Goal: Task Accomplishment & Management: Manage account settings

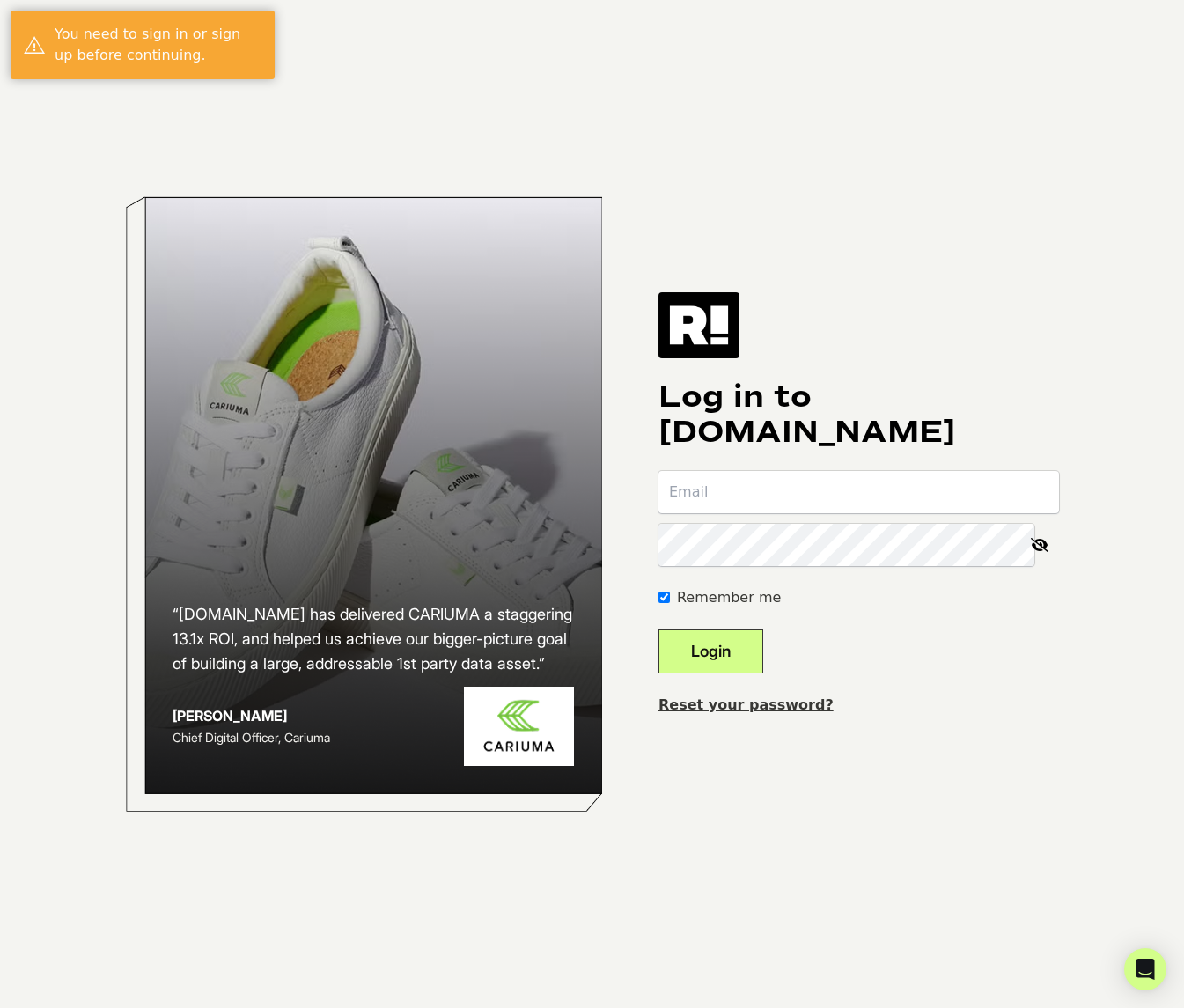
type input "[EMAIL_ADDRESS][DOMAIN_NAME]"
click at [738, 649] on button "Login" at bounding box center [710, 650] width 104 height 44
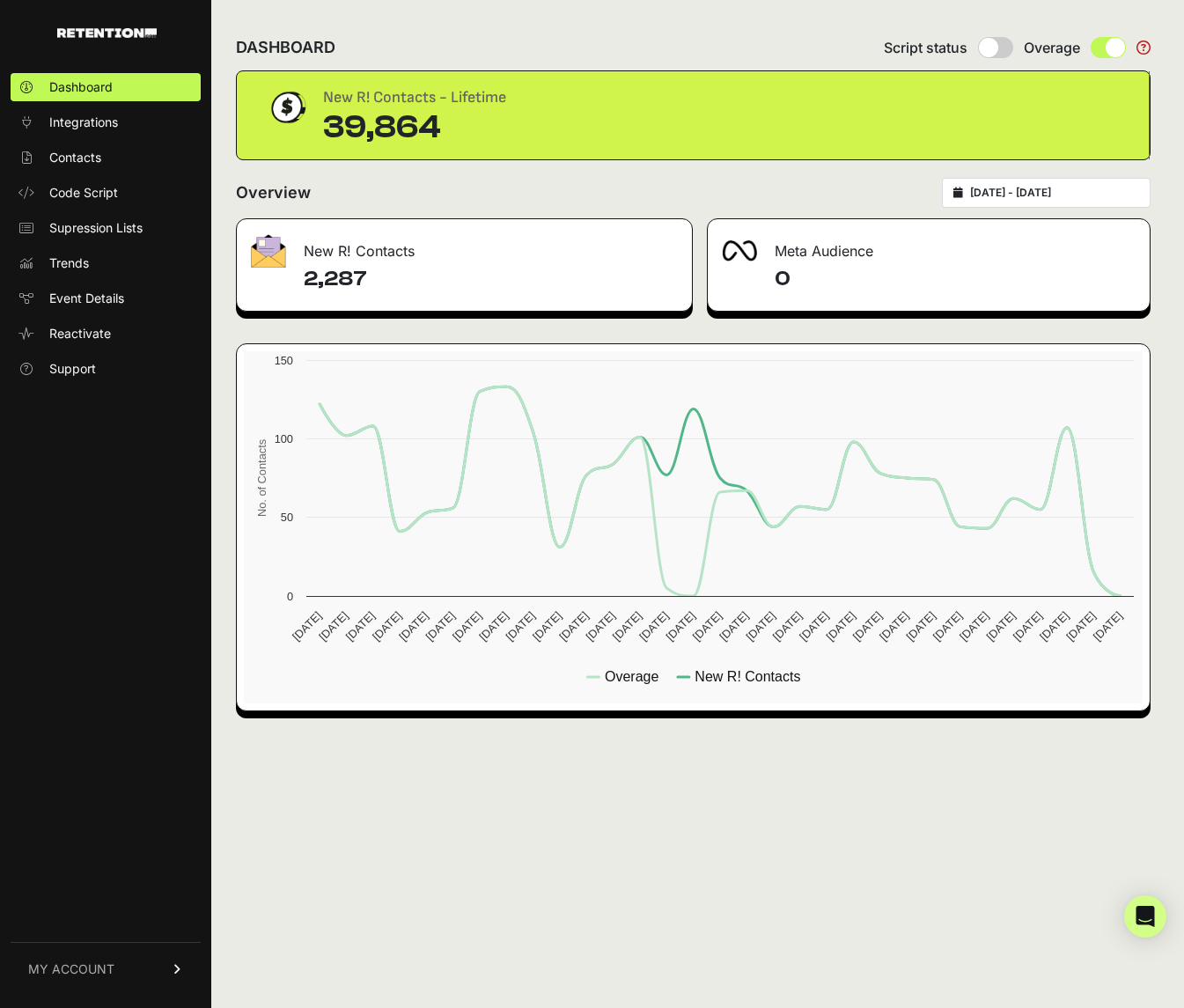
click at [1144, 44] on icon at bounding box center [1143, 48] width 14 height 14
click at [1100, 49] on span at bounding box center [1108, 48] width 35 height 21
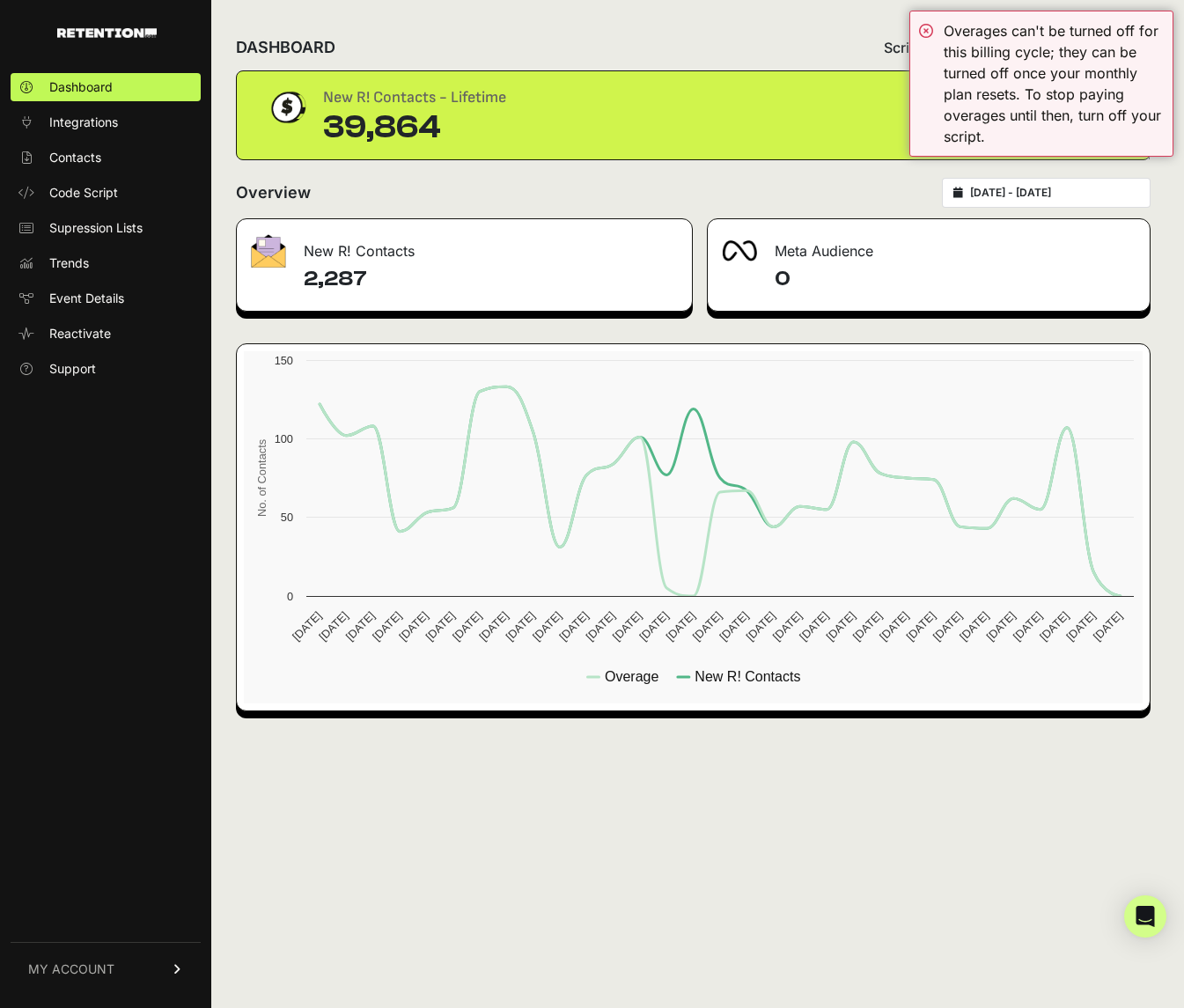
click at [824, 53] on div "DASHBOARD Script status Overage" at bounding box center [693, 47] width 915 height 46
click at [493, 122] on div "39,864" at bounding box center [414, 128] width 183 height 35
click at [97, 971] on span "MY ACCOUNT" at bounding box center [71, 969] width 86 height 18
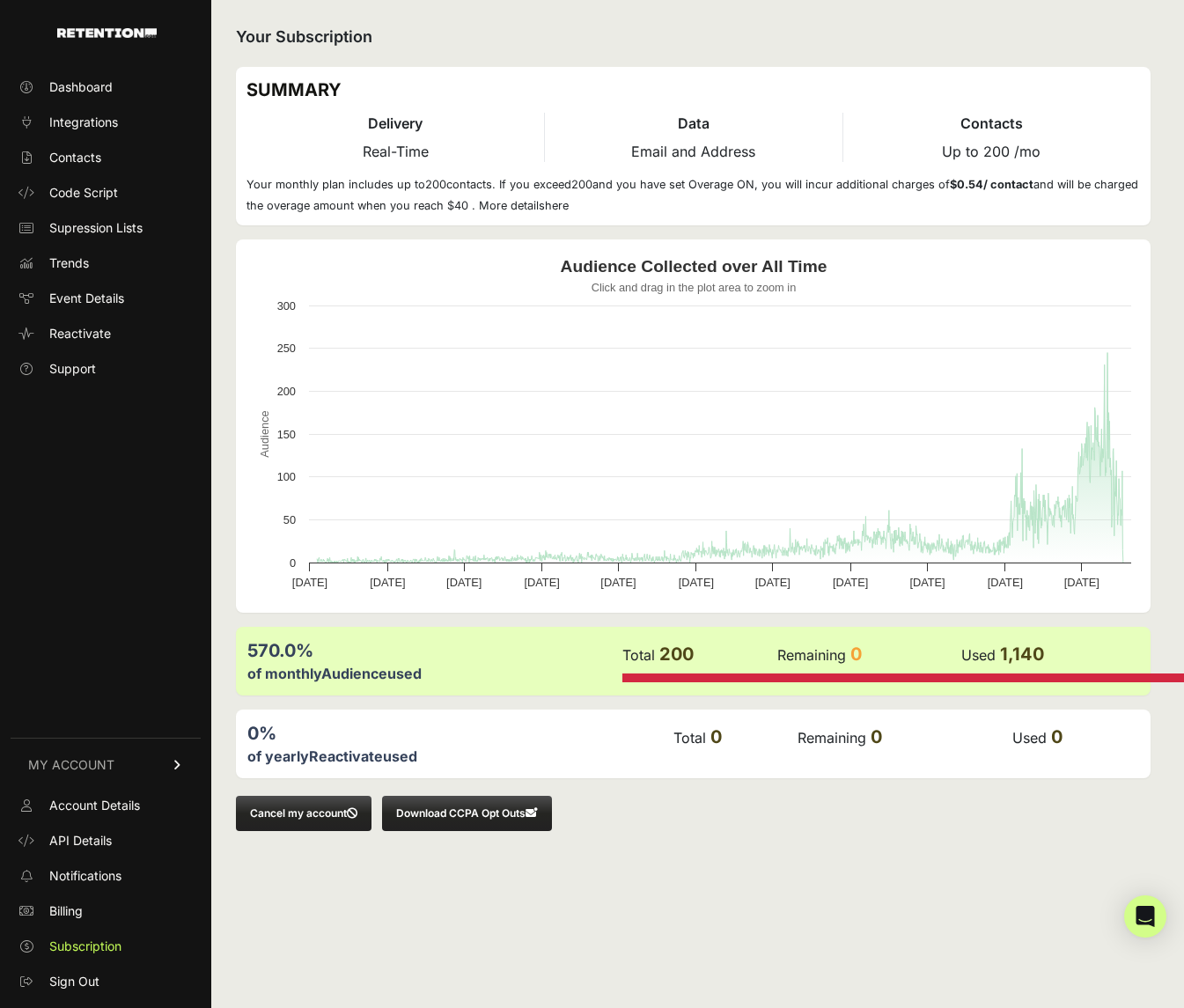
click at [511, 813] on button "Download CCPA Opt Outs" at bounding box center [467, 813] width 170 height 35
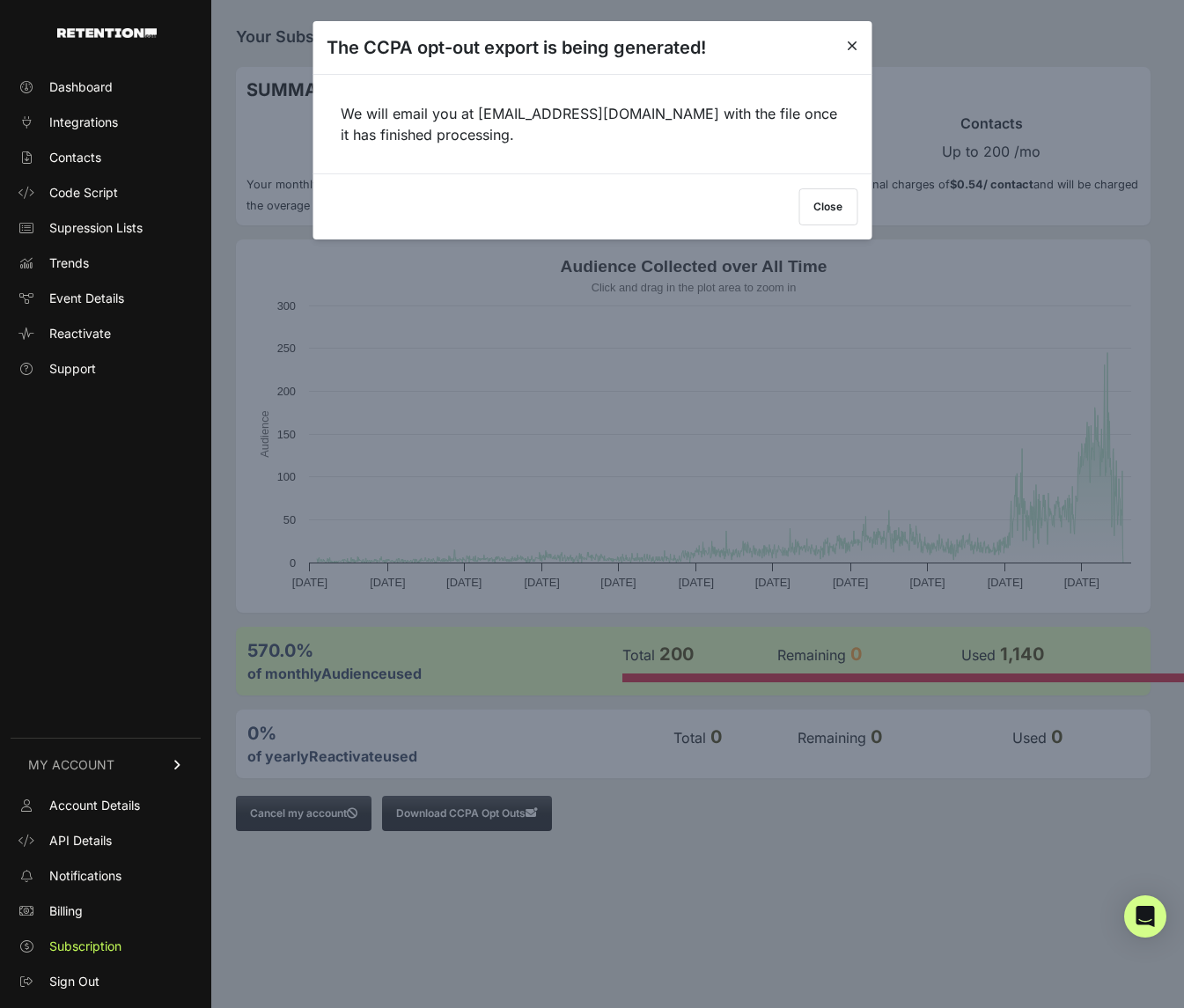
click at [837, 200] on button "Close" at bounding box center [828, 207] width 59 height 37
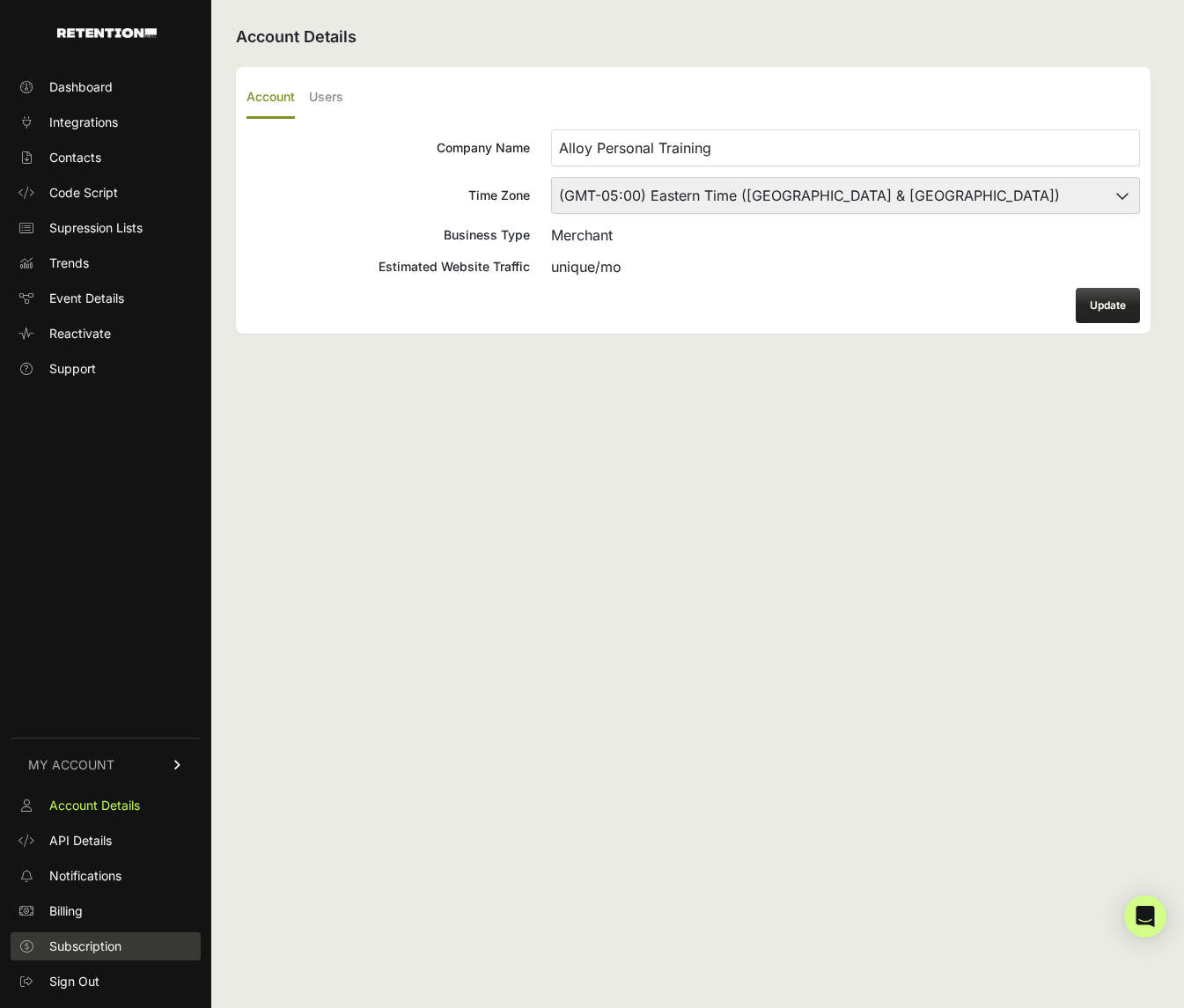
click at [75, 938] on span "Subscription" at bounding box center [86, 946] width 72 height 18
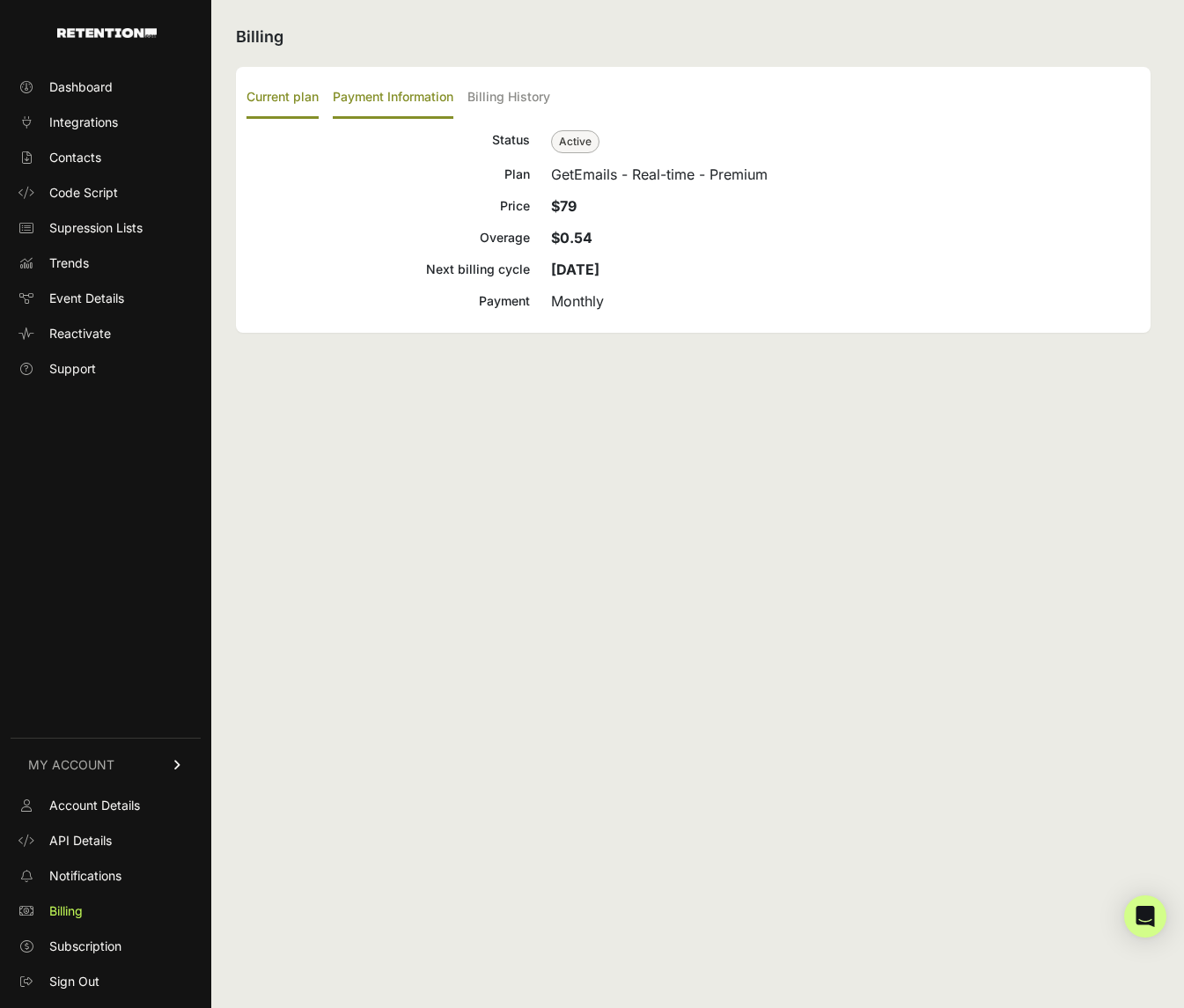
click at [366, 94] on label "Payment Information" at bounding box center [393, 97] width 121 height 41
click at [0, 0] on input "Payment Information" at bounding box center [0, 0] width 0 height 0
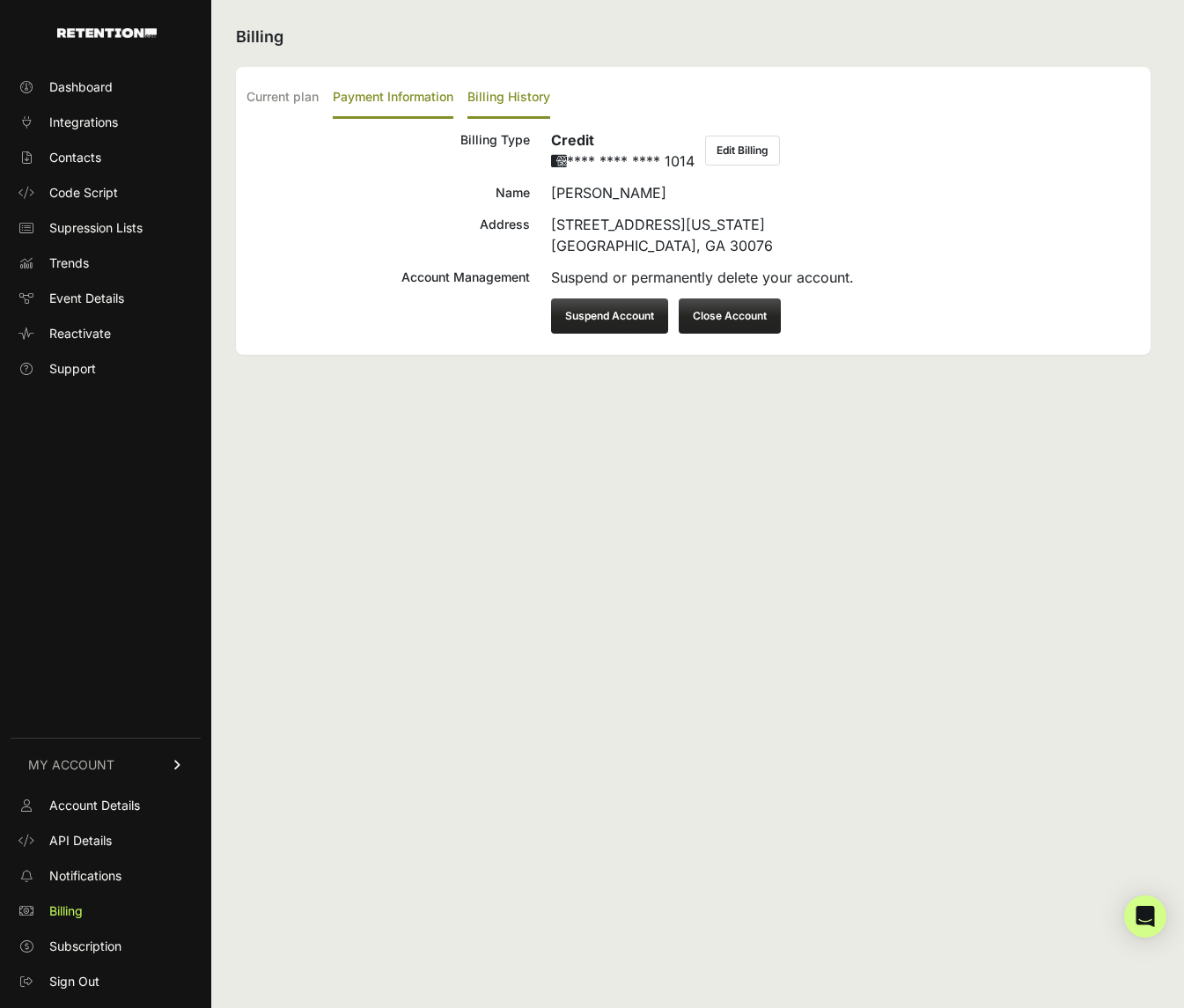
click at [508, 96] on label "Billing History" at bounding box center [508, 97] width 83 height 41
click at [0, 0] on input "Billing History" at bounding box center [0, 0] width 0 height 0
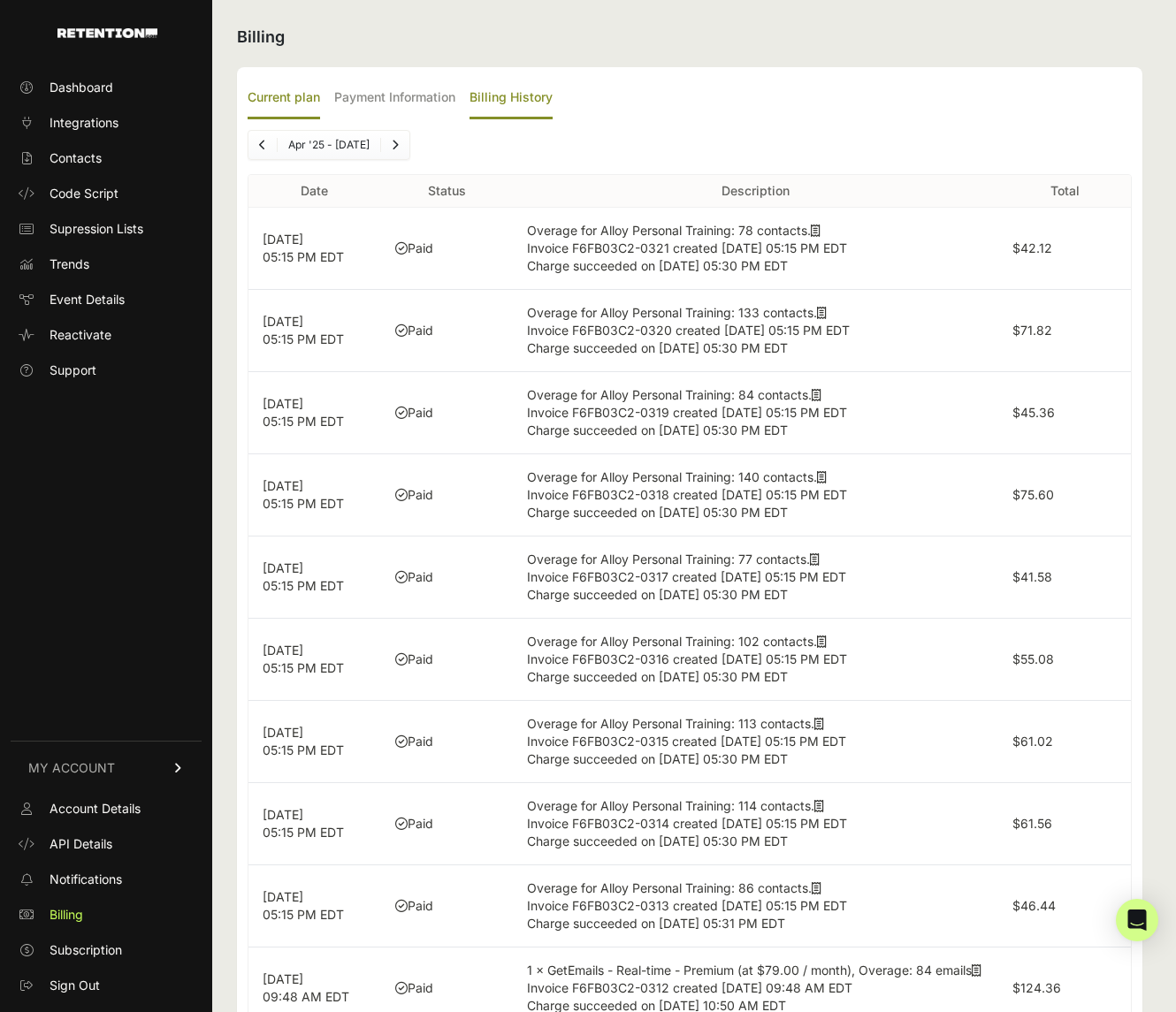
click at [278, 98] on label "Current plan" at bounding box center [284, 98] width 72 height 41
click at [0, 0] on input "Current plan" at bounding box center [0, 0] width 0 height 0
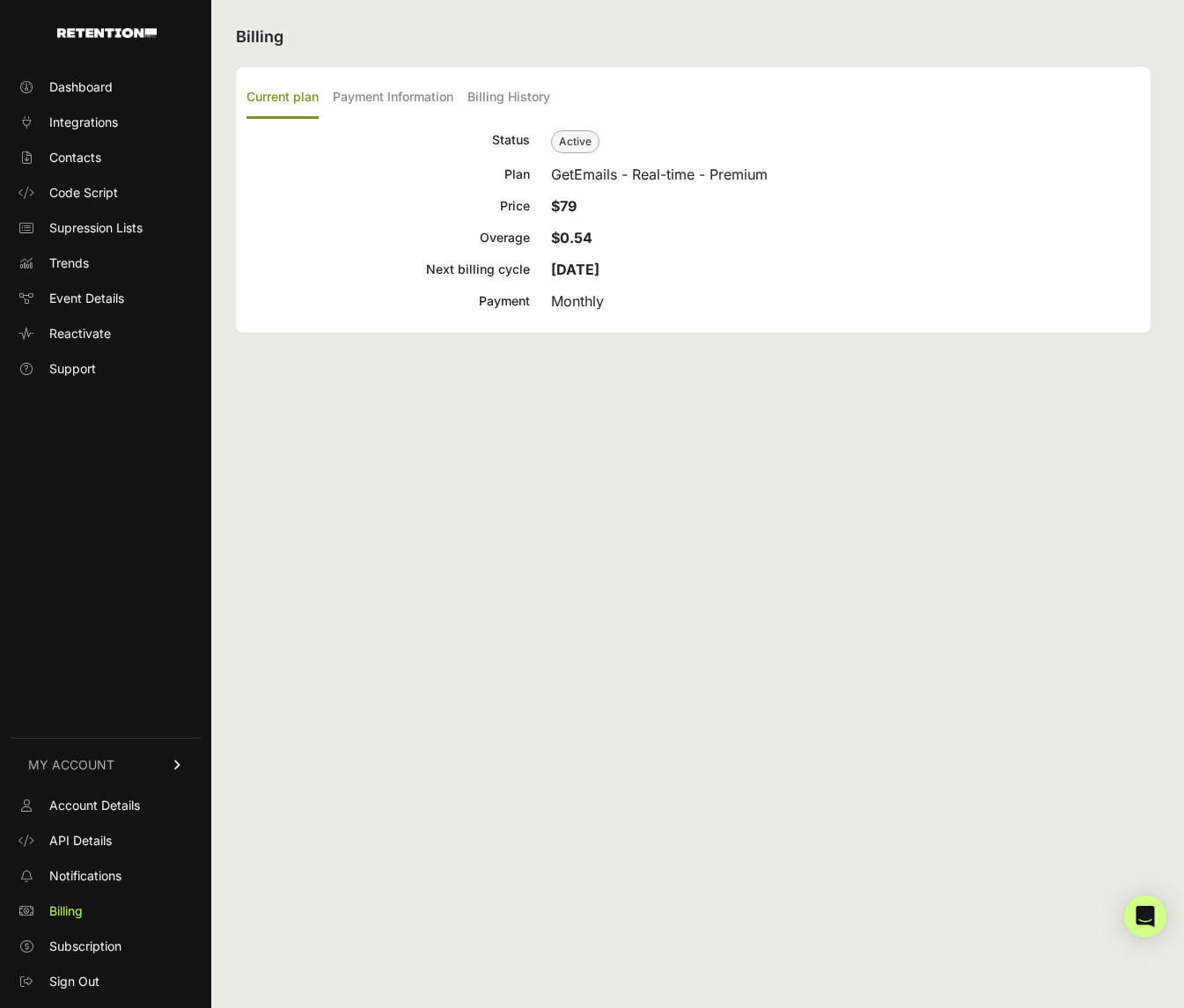
click at [585, 143] on span "Active" at bounding box center [575, 141] width 49 height 22
click at [71, 941] on span "Subscription" at bounding box center [86, 946] width 72 height 18
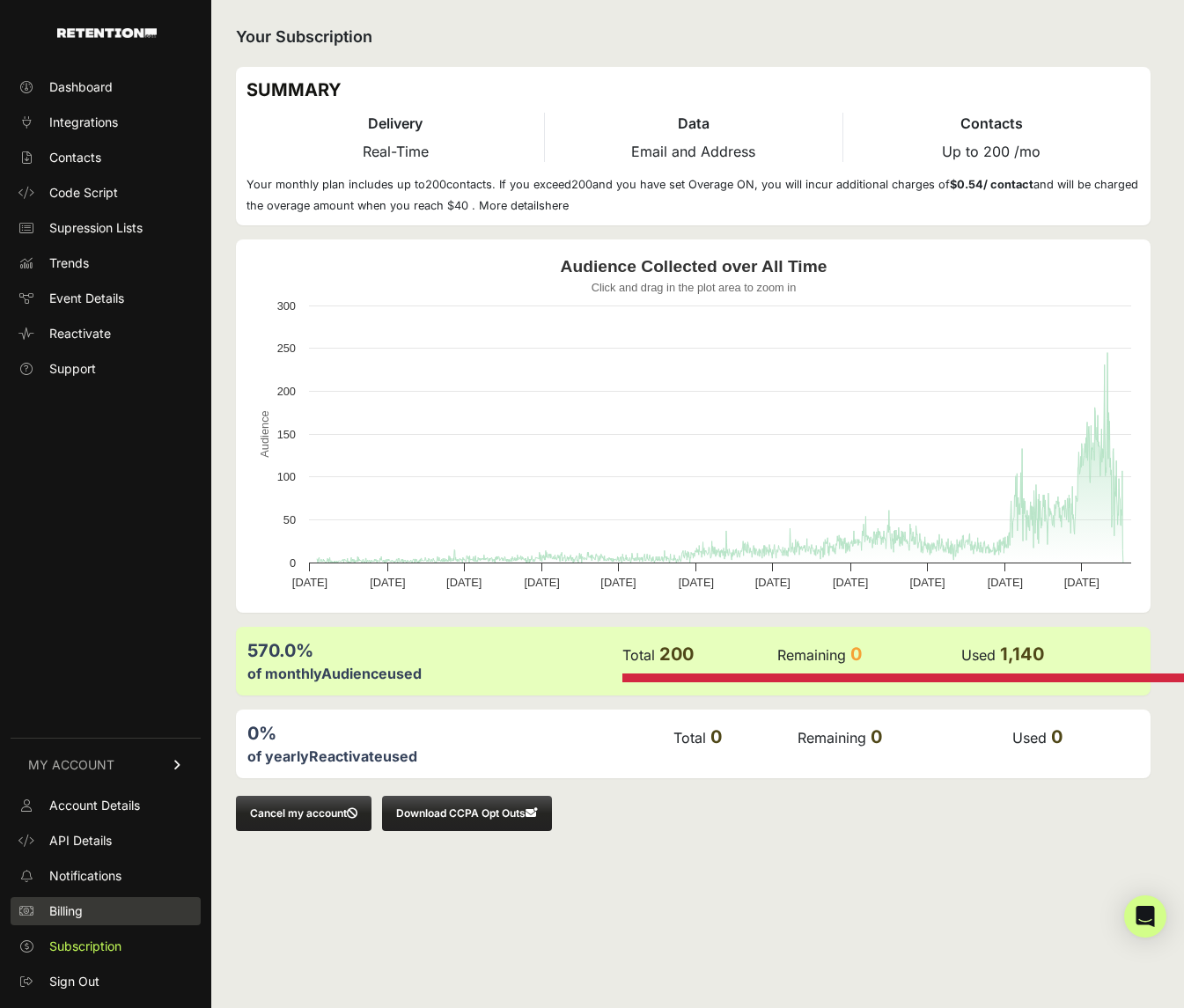
click at [77, 910] on span "Billing" at bounding box center [66, 911] width 33 height 18
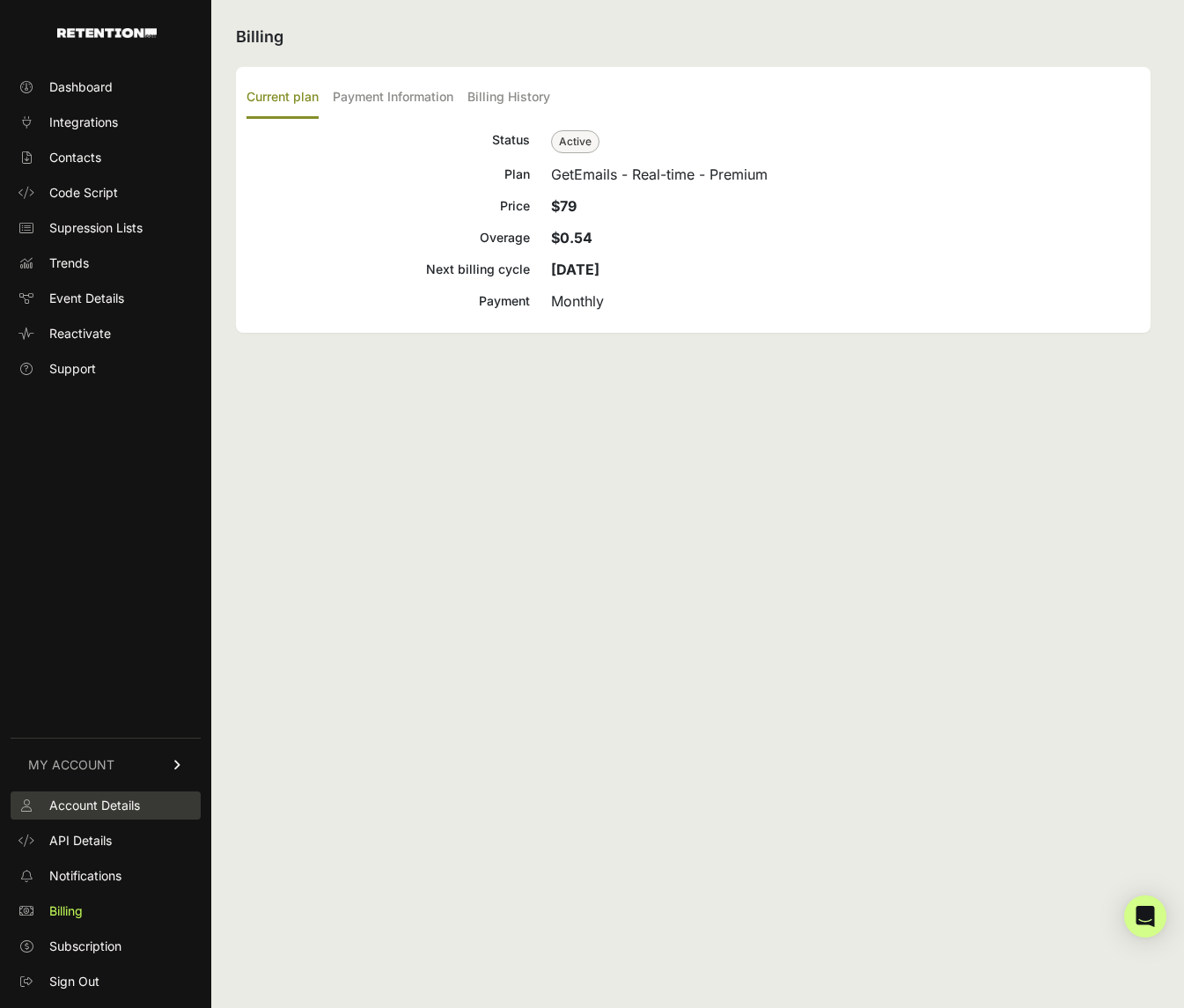
click at [99, 807] on span "Account Details" at bounding box center [95, 805] width 91 height 18
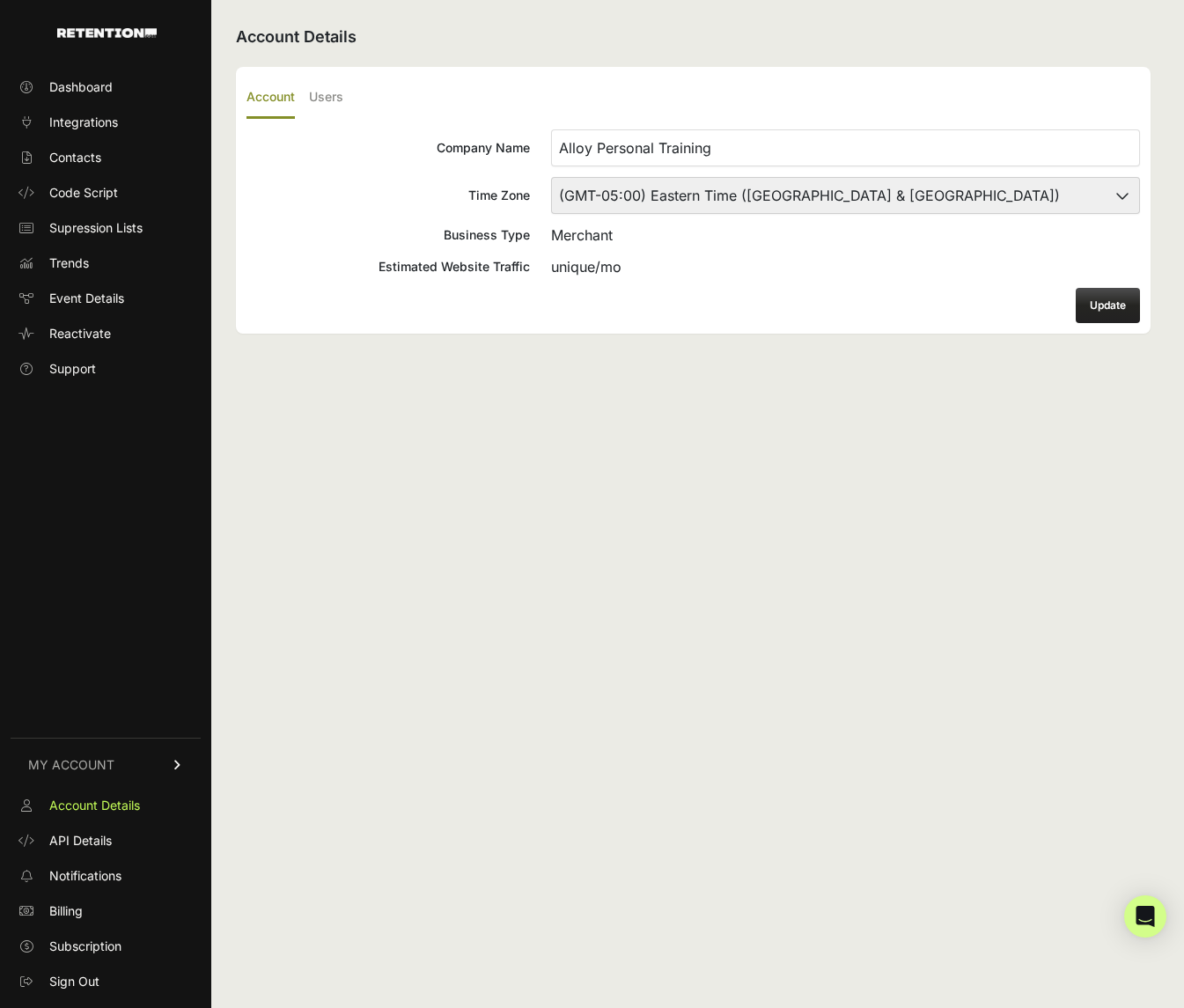
click at [145, 764] on link "MY ACCOUNT" at bounding box center [105, 763] width 190 height 54
click at [150, 982] on link "MY ACCOUNT" at bounding box center [105, 968] width 190 height 54
click at [86, 297] on span "Event Details" at bounding box center [87, 298] width 75 height 18
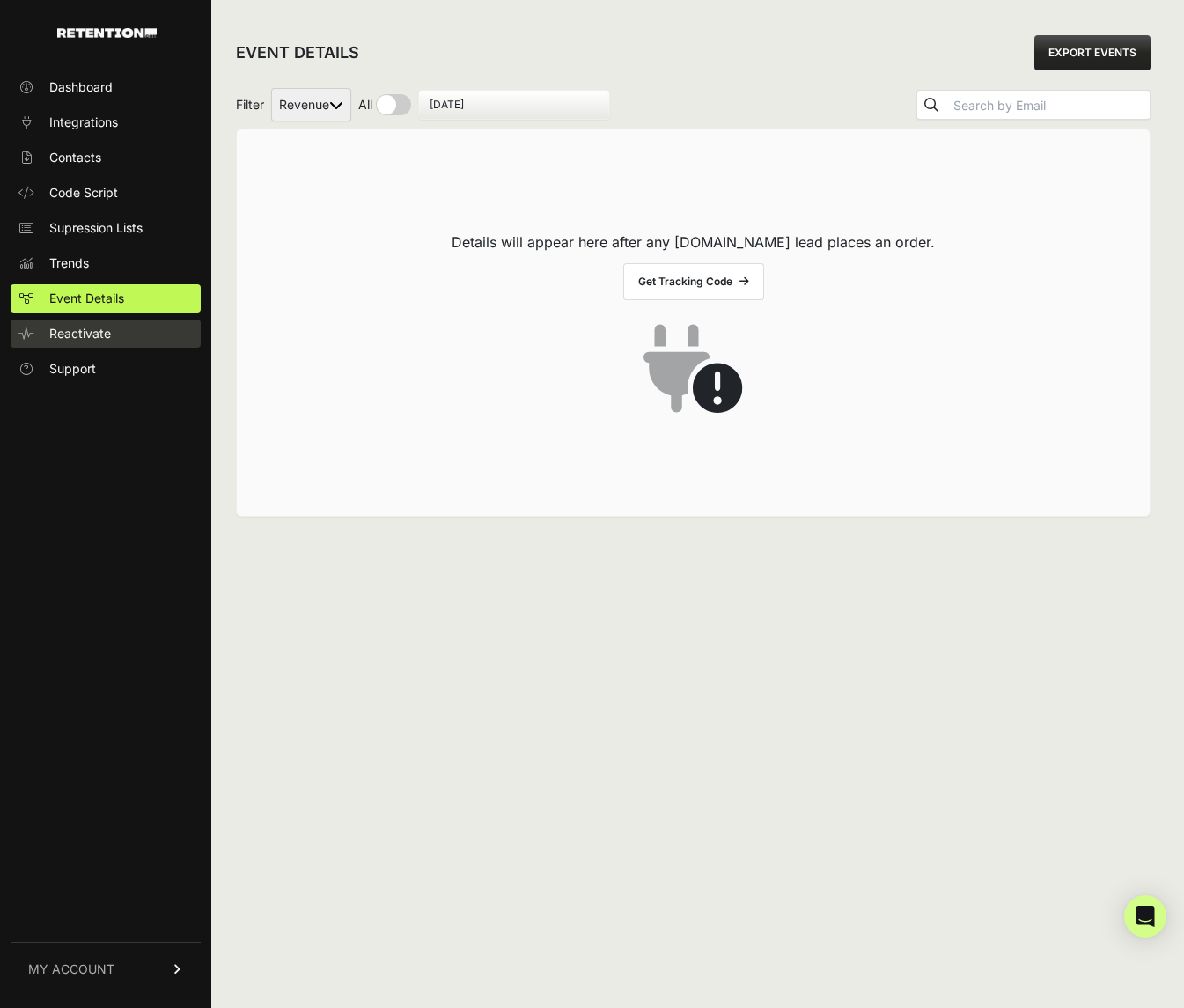
click at [105, 329] on span "Reactivate" at bounding box center [80, 333] width 61 height 18
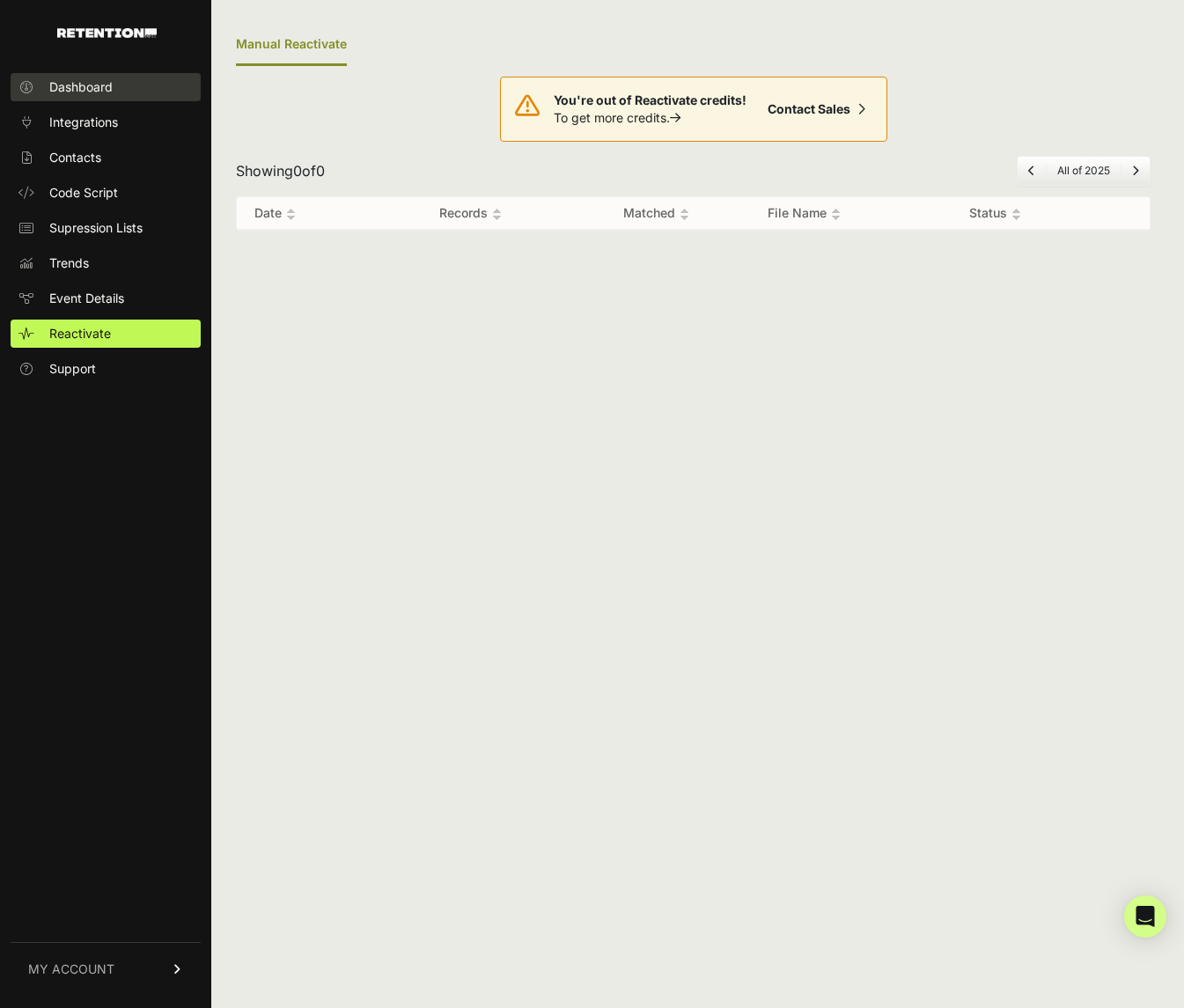
click at [94, 92] on span "Dashboard" at bounding box center [81, 87] width 63 height 18
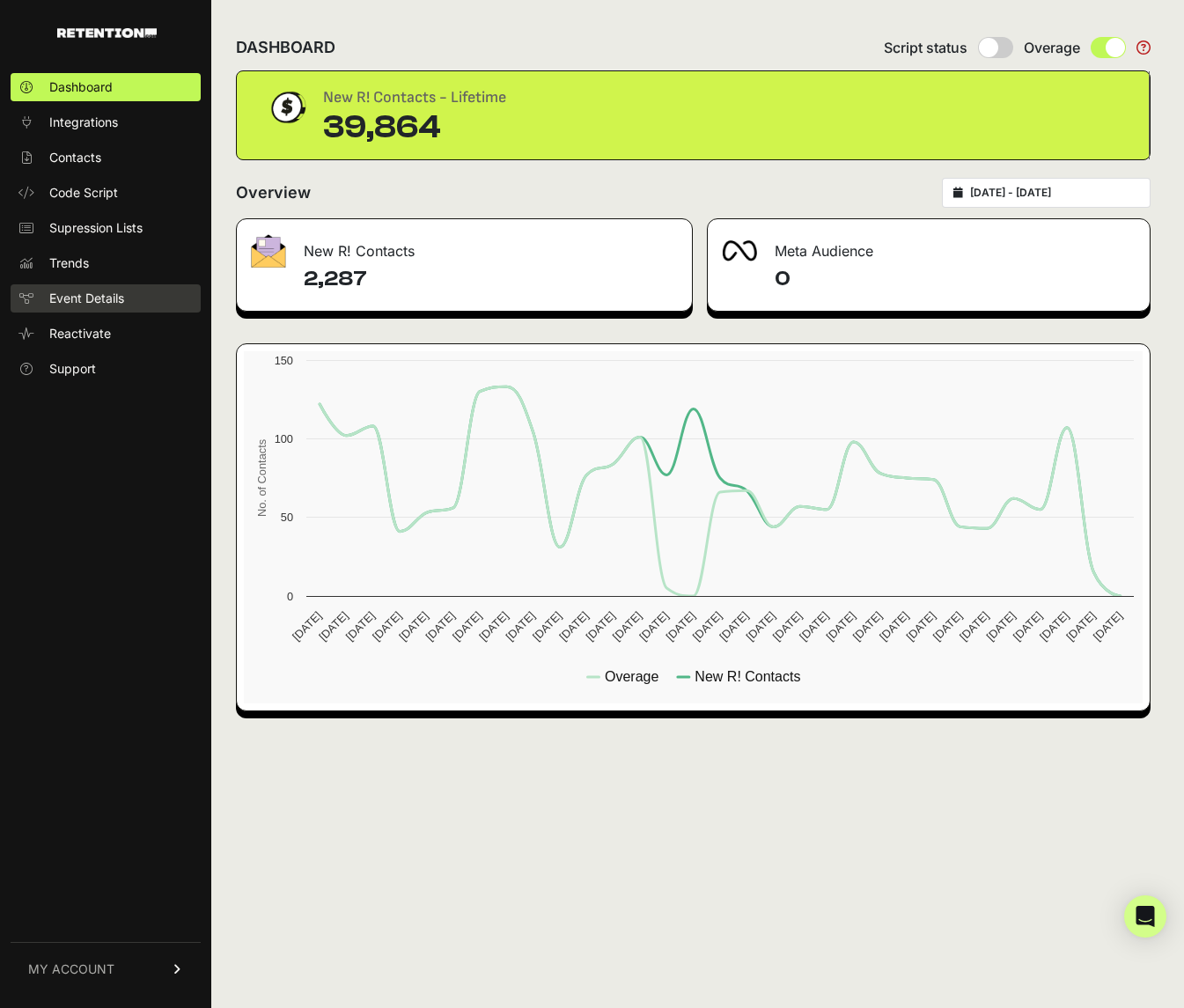
click at [64, 293] on span "Event Details" at bounding box center [87, 298] width 75 height 18
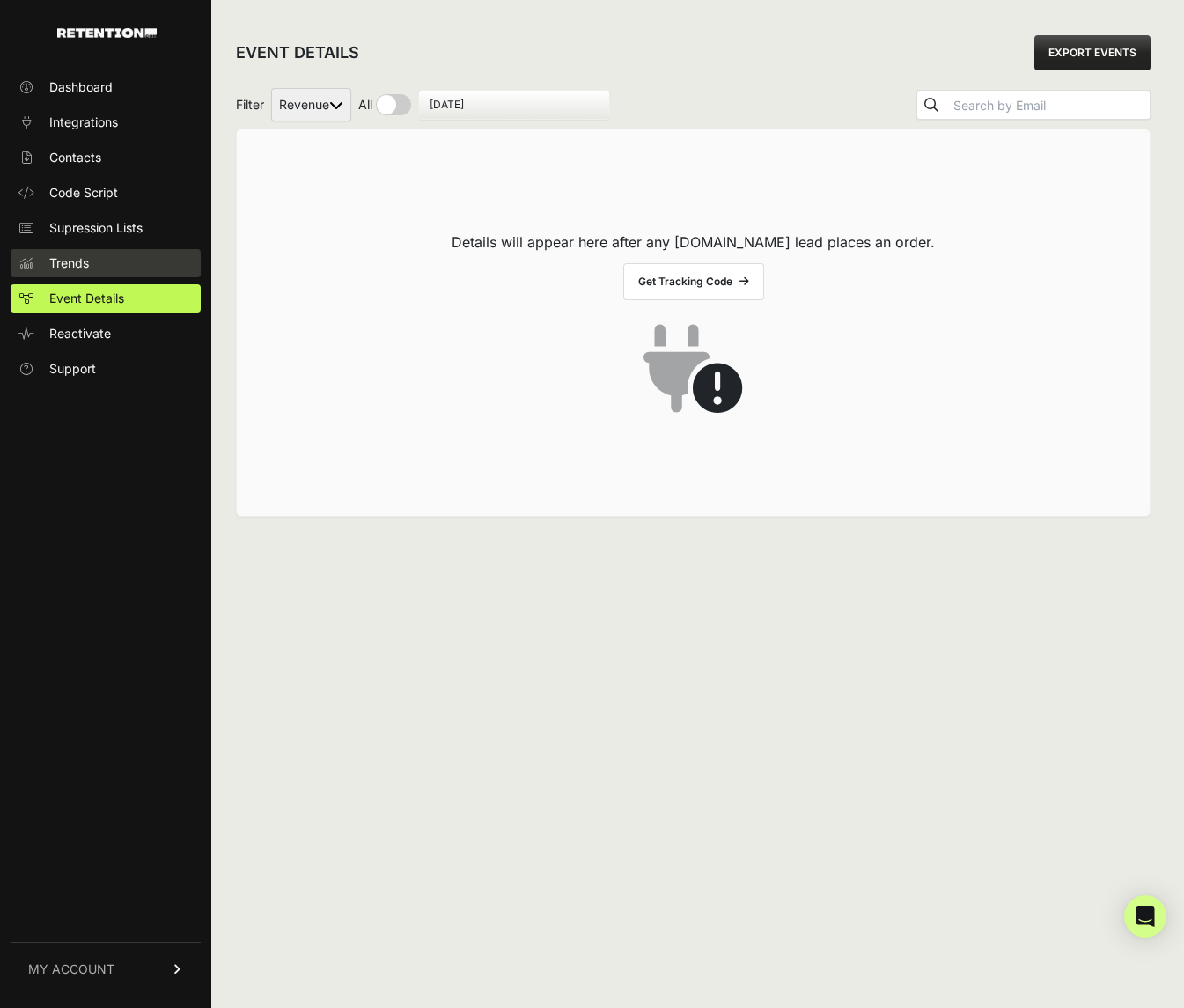
click at [90, 261] on link "Trends" at bounding box center [105, 262] width 190 height 28
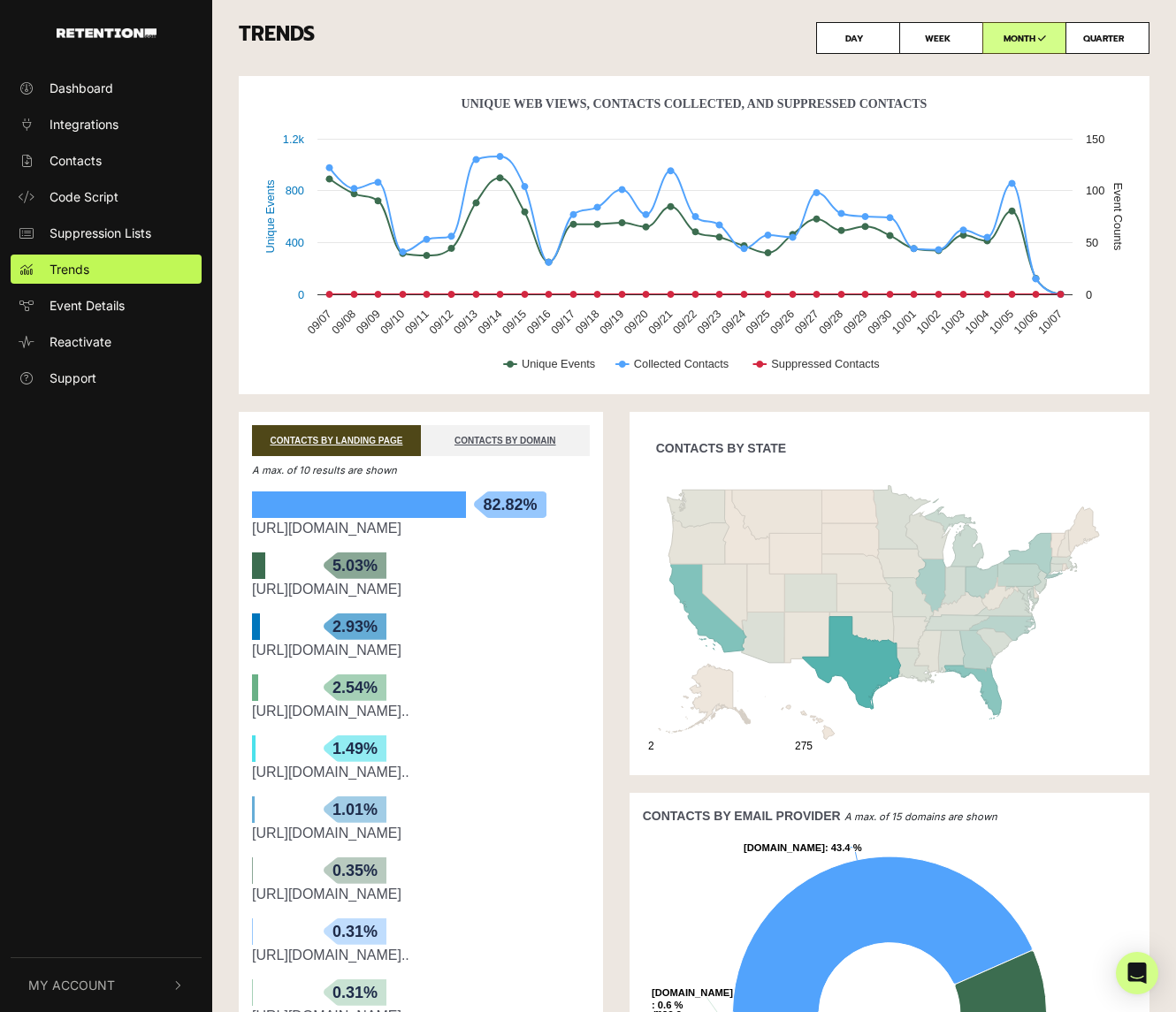
click at [1091, 39] on label "QUARTER" at bounding box center [1107, 38] width 84 height 31
radio input "true"
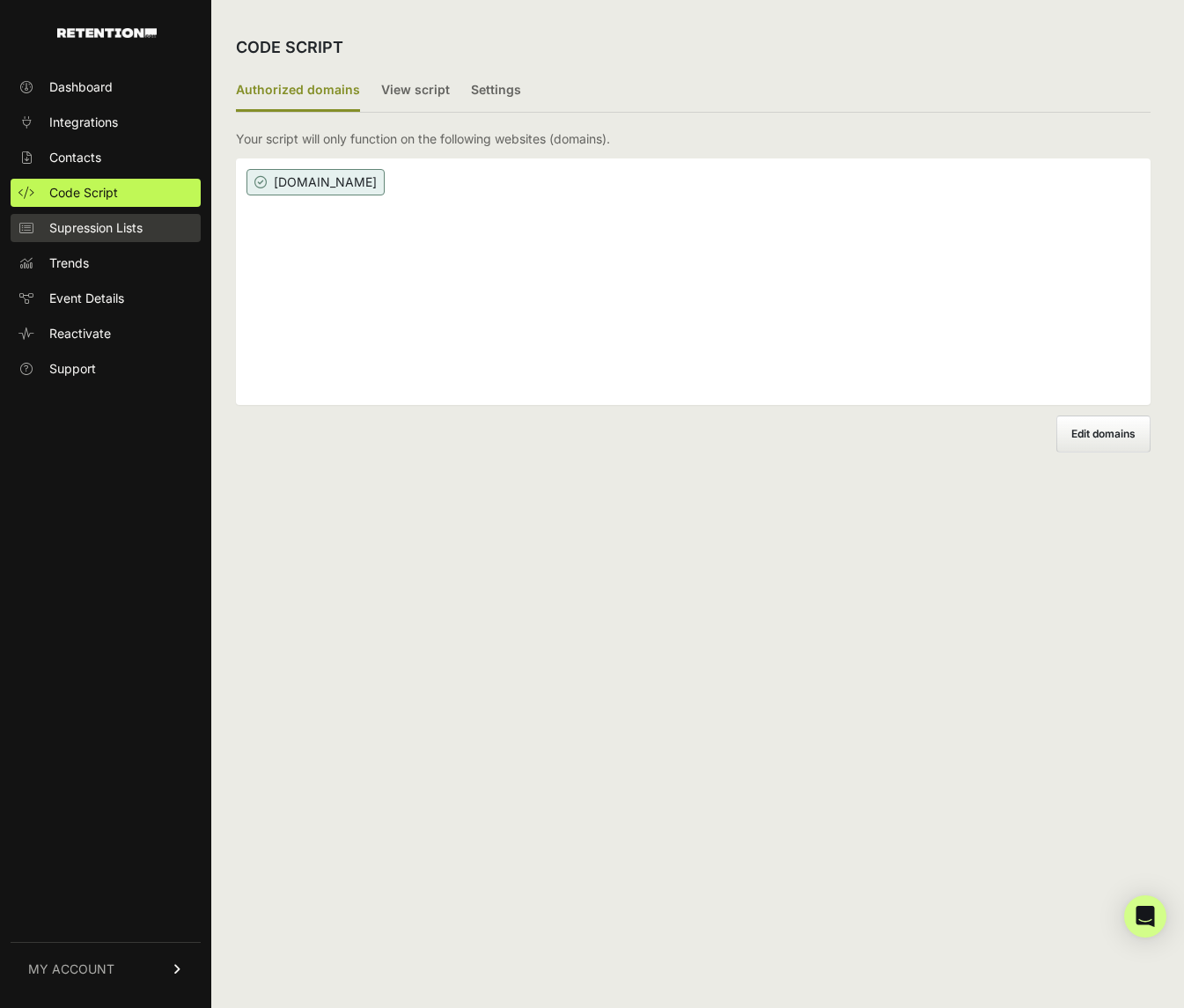
click at [94, 232] on span "Supression Lists" at bounding box center [97, 228] width 94 height 18
